Goal: Task Accomplishment & Management: Manage account settings

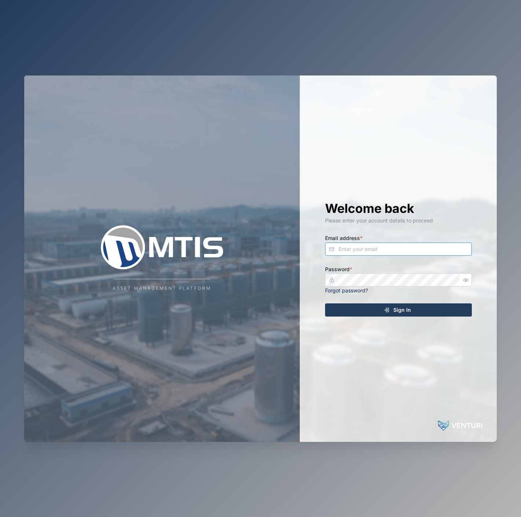
click at [416, 249] on input "Email address *" at bounding box center [398, 249] width 147 height 13
type input "[EMAIL_ADDRESS][PERSON_NAME][DOMAIN_NAME]"
click at [461, 280] on button "button" at bounding box center [466, 280] width 10 height 10
click at [424, 309] on div "Sign In" at bounding box center [397, 310] width 135 height 12
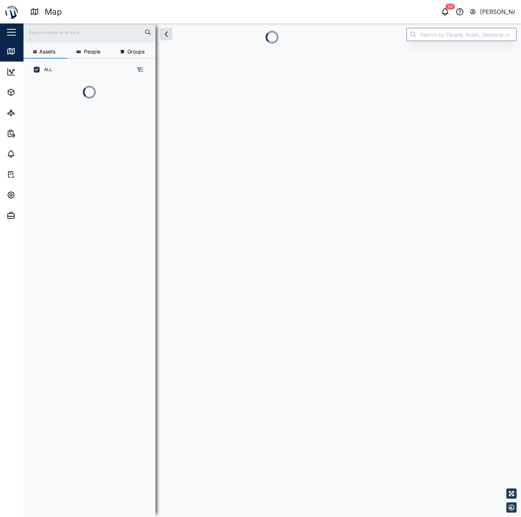
scroll to position [6, 6]
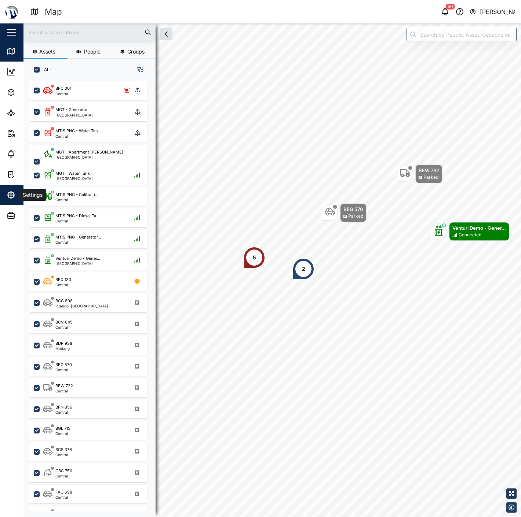
click at [11, 194] on icon "button" at bounding box center [11, 195] width 2 height 2
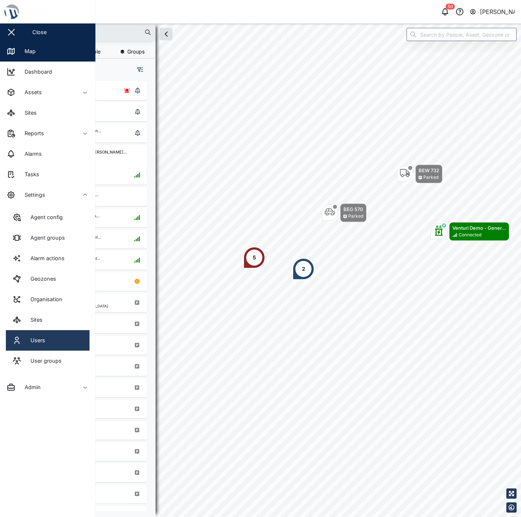
click at [60, 334] on link "Users" at bounding box center [48, 340] width 84 height 21
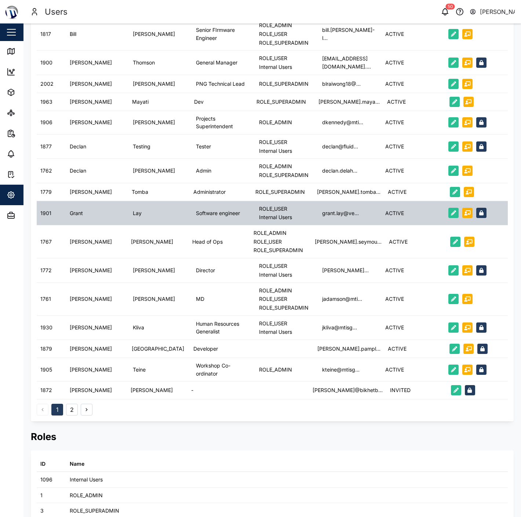
scroll to position [81, 0]
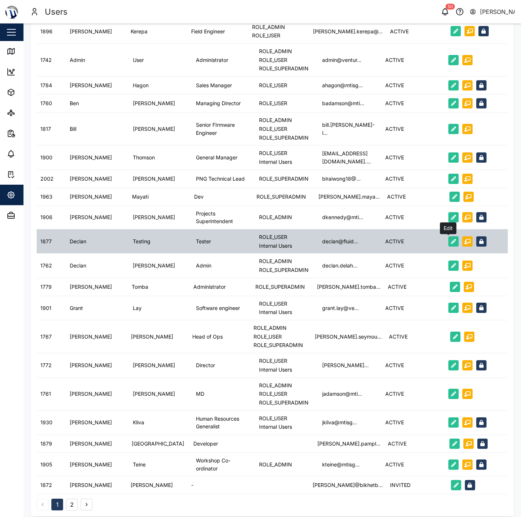
click at [451, 243] on icon "button" at bounding box center [453, 241] width 5 height 5
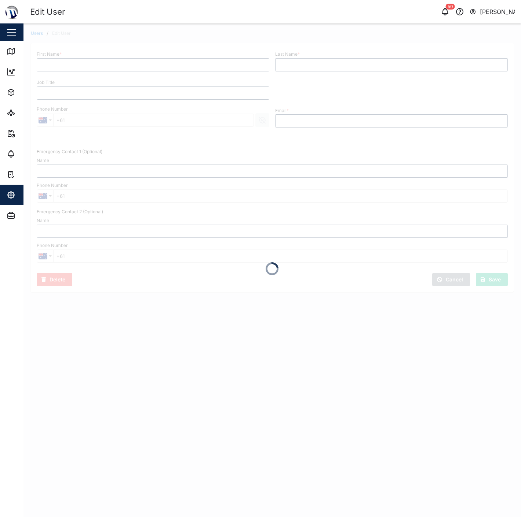
type input "Declan"
type input "Testing"
type input "Tester"
type input "[EMAIL_ADDRESS][DOMAIN_NAME]"
type input "[PHONE_NUMBER]"
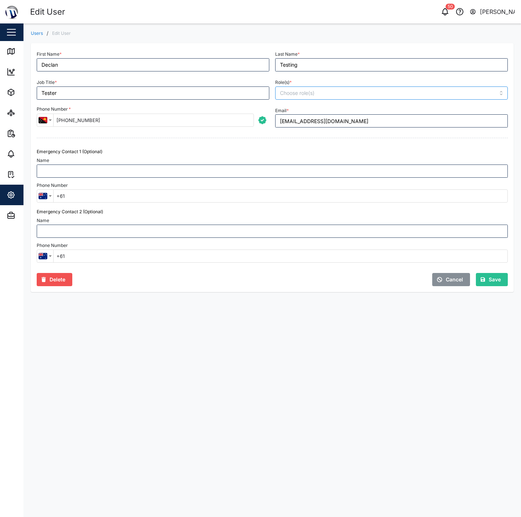
click at [324, 93] on input "Role(s) *" at bounding box center [343, 93] width 126 height 6
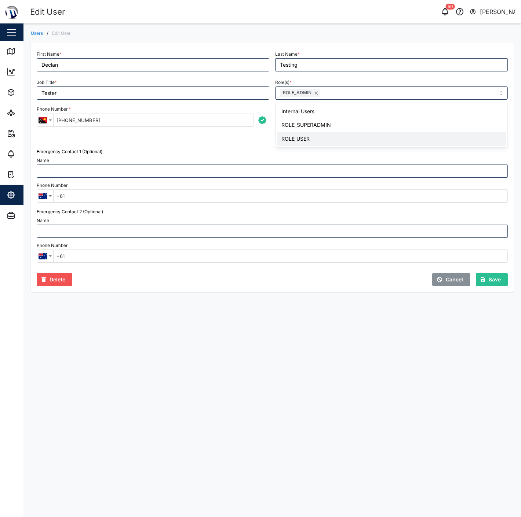
drag, startPoint x: 370, startPoint y: 314, endPoint x: 390, endPoint y: 309, distance: 19.9
click at [372, 314] on main "Users / Edit User First Name * Declan Last Name * Testing Job Title * Tester Ro…" at bounding box center [271, 270] width 497 height 494
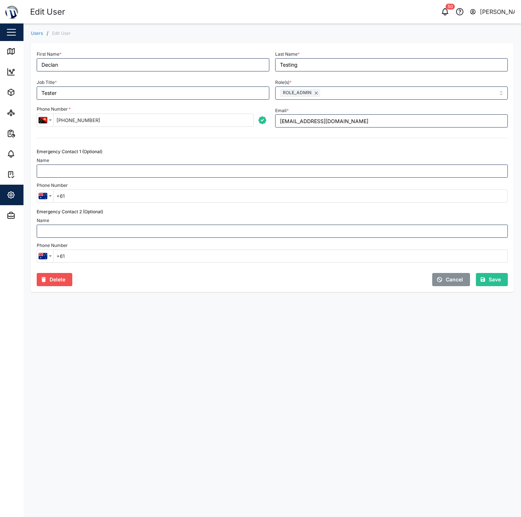
click at [491, 282] on span "Save" at bounding box center [494, 279] width 12 height 12
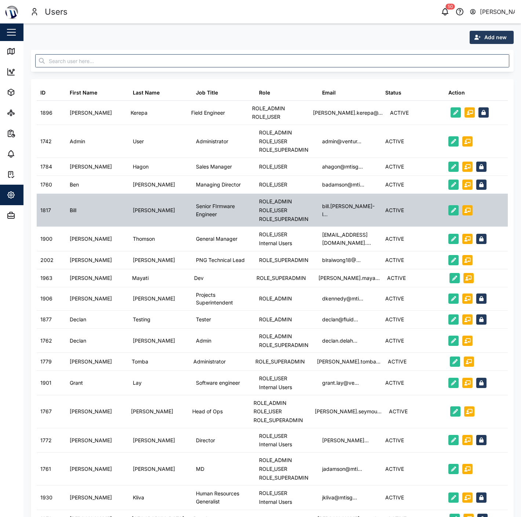
scroll to position [41, 0]
